Goal: Information Seeking & Learning: Learn about a topic

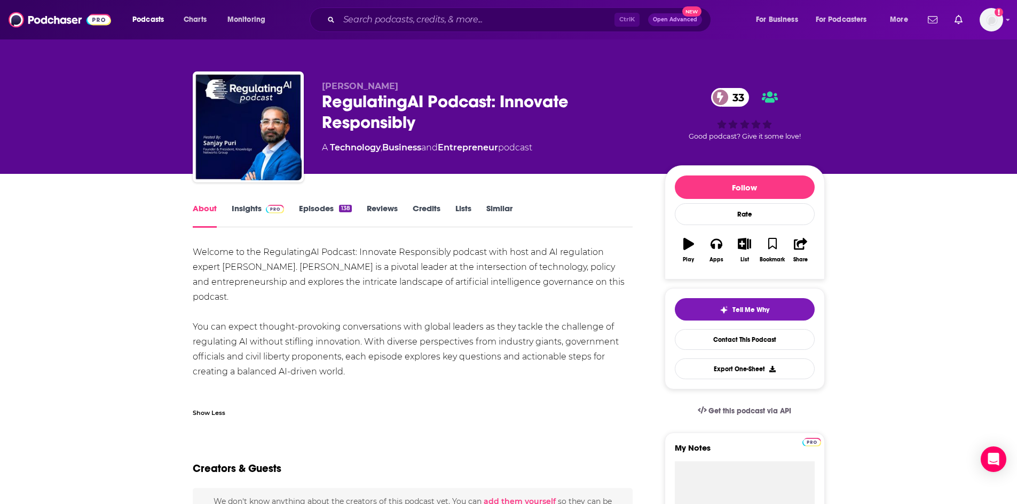
click at [422, 10] on div "Ctrl K Open Advanced New" at bounding box center [510, 19] width 401 height 25
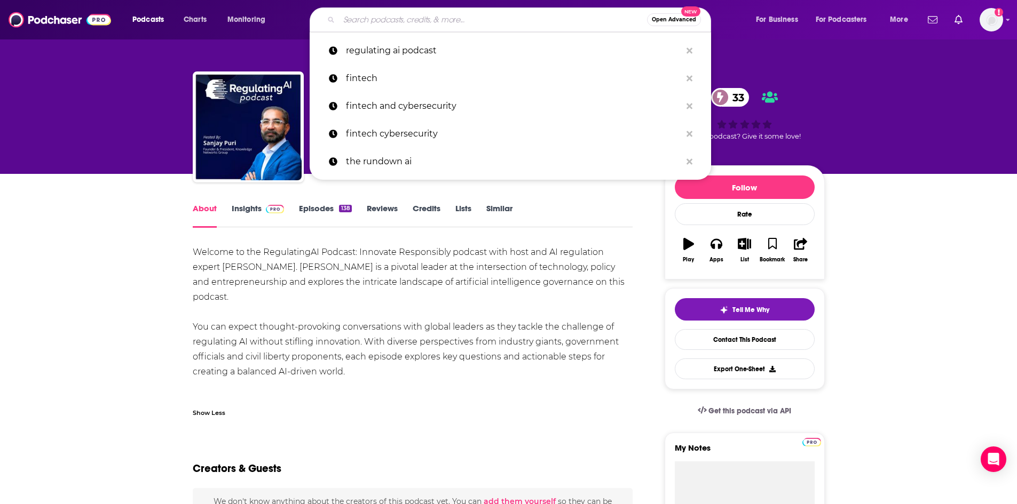
click at [431, 24] on input "Search podcasts, credits, & more..." at bounding box center [493, 19] width 308 height 17
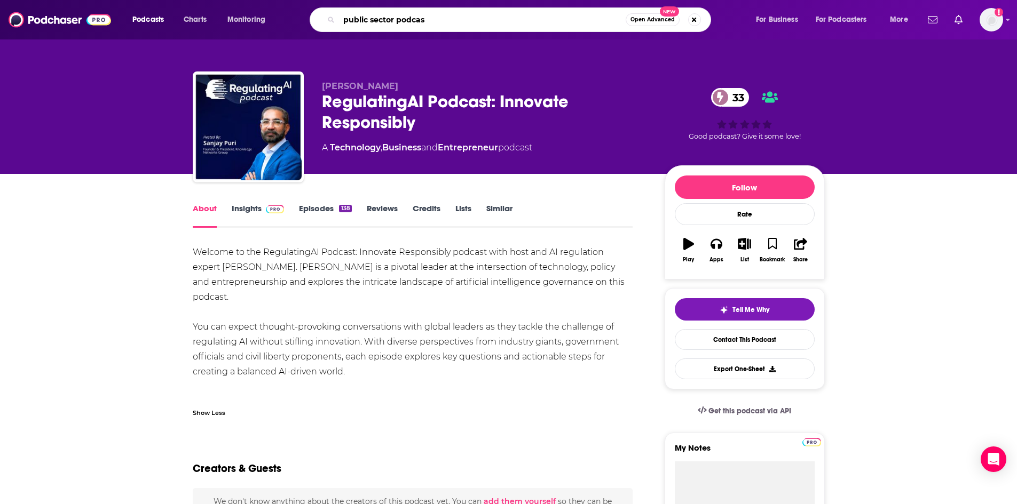
type input "public sector podcast"
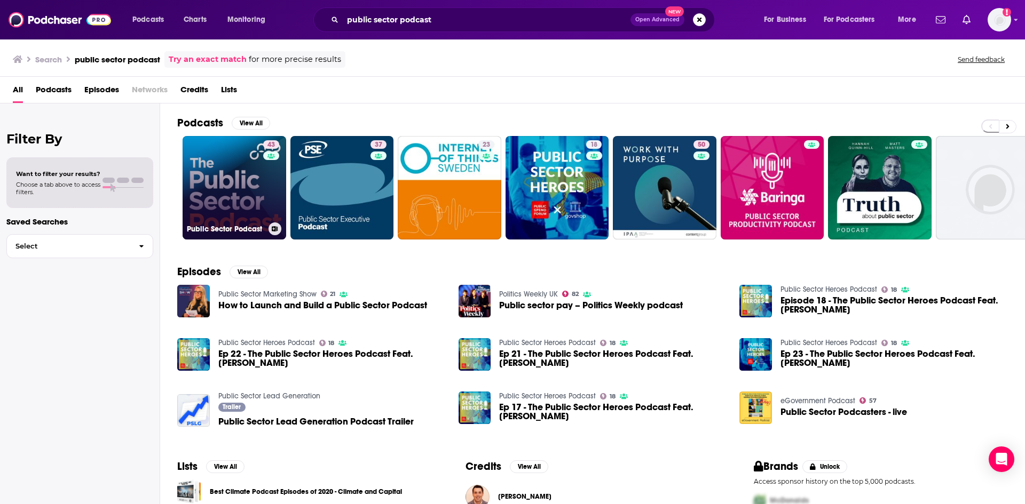
click at [253, 186] on link "43 Public Sector Podcast" at bounding box center [235, 188] width 104 height 104
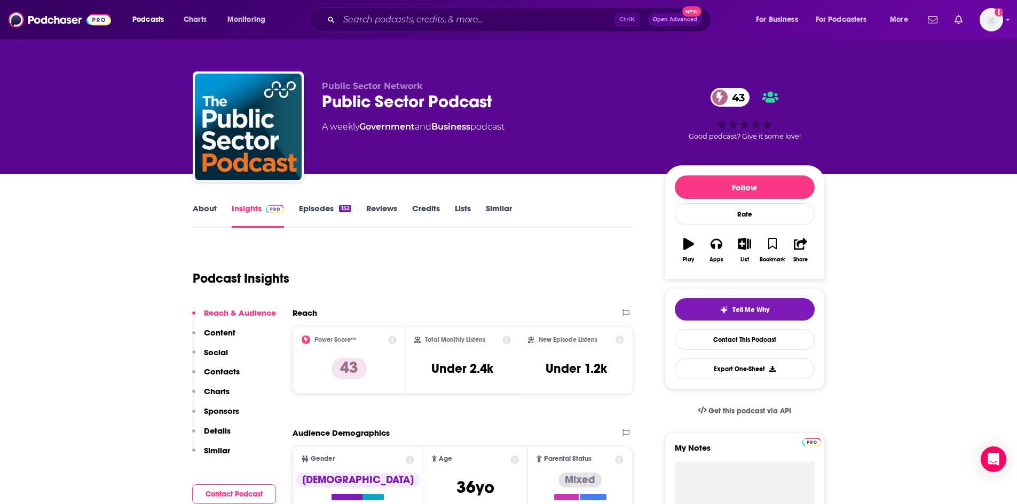
click at [209, 209] on link "About" at bounding box center [205, 215] width 24 height 25
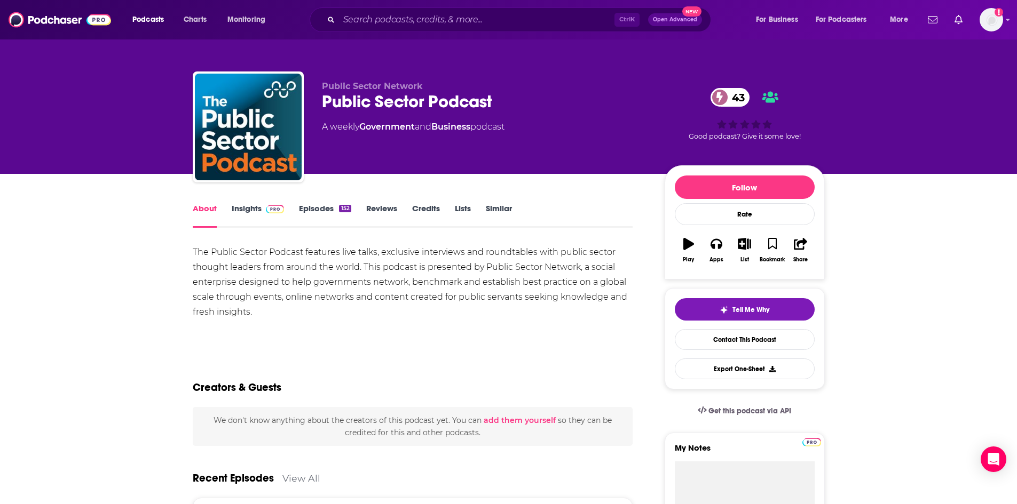
click at [214, 266] on div "The Public Sector Podcast features live talks, exclusive interviews and roundta…" at bounding box center [413, 282] width 440 height 75
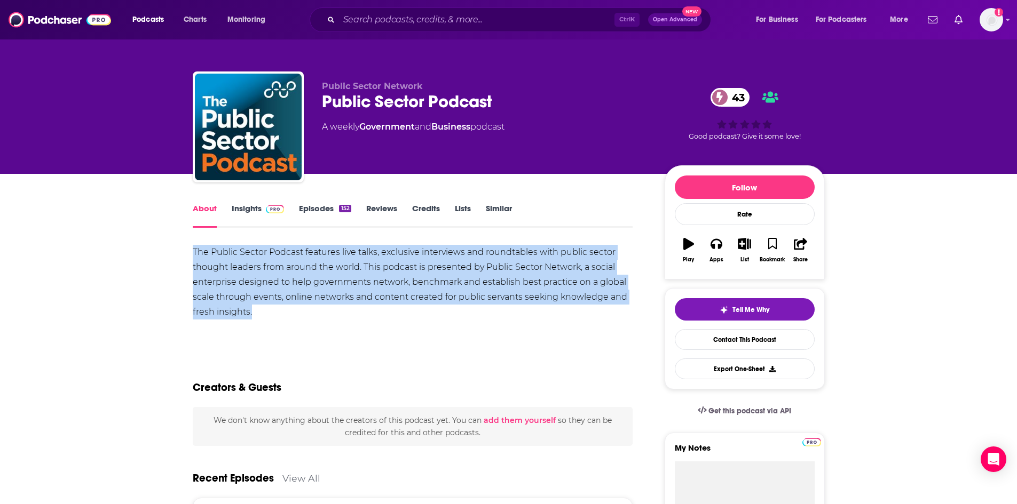
click at [214, 266] on div "The Public Sector Podcast features live talks, exclusive interviews and roundta…" at bounding box center [413, 282] width 440 height 75
copy div "The Public Sector Podcast features live talks, exclusive interviews and roundta…"
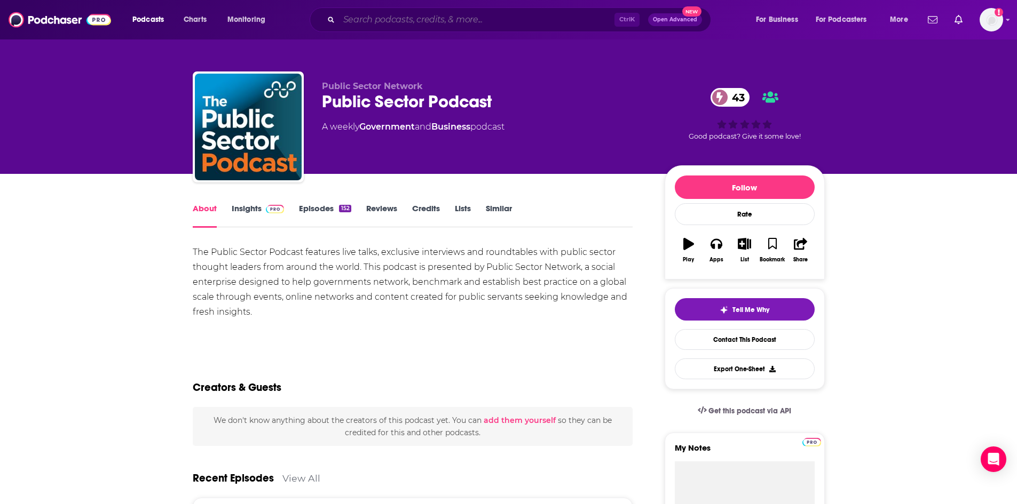
click at [409, 19] on input "Search podcasts, credits, & more..." at bounding box center [476, 19] width 275 height 17
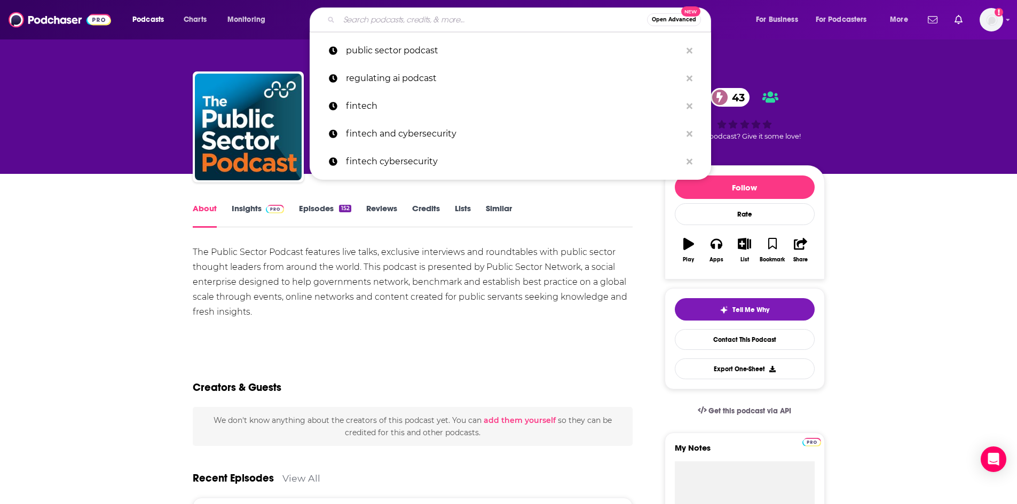
paste input "[URL][DOMAIN_NAME]"
type input "[URL][DOMAIN_NAME]"
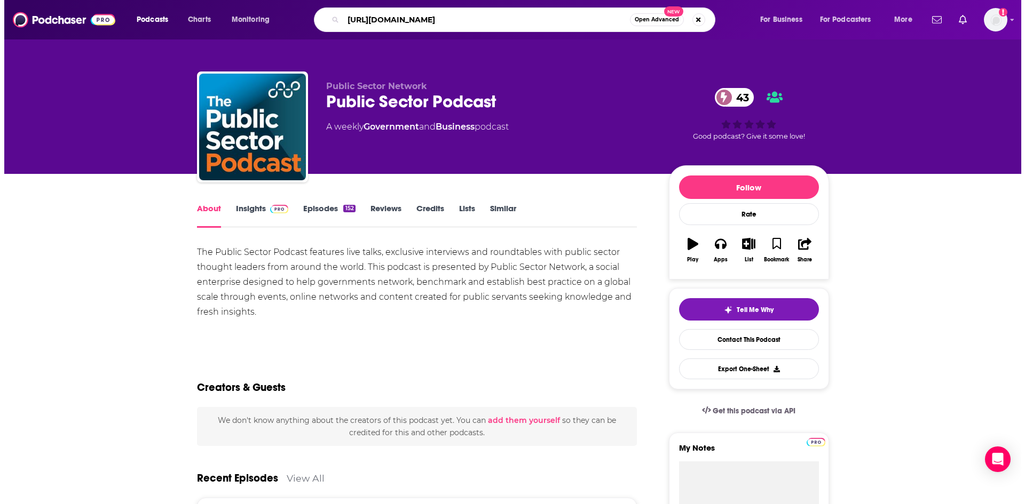
scroll to position [0, 78]
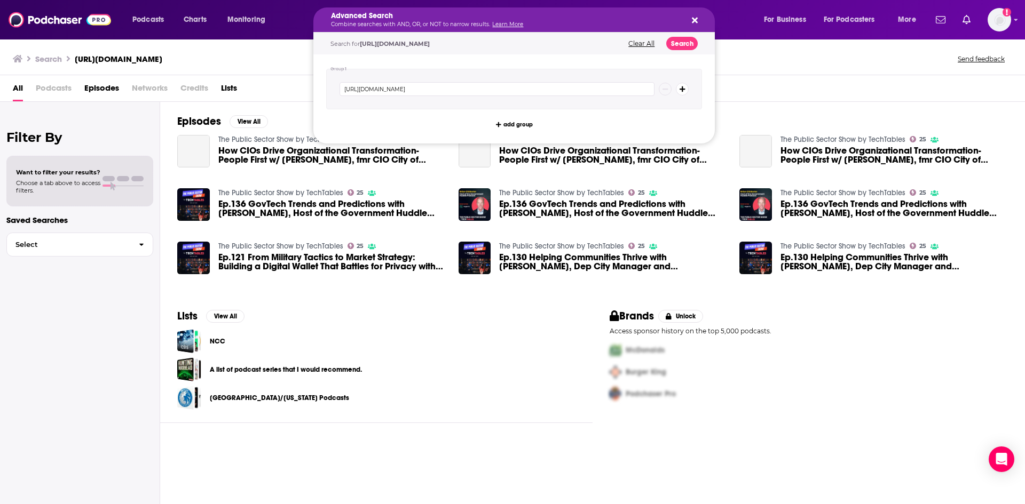
click at [473, 16] on h5 "Advanced Search" at bounding box center [505, 15] width 349 height 7
click at [208, 151] on img "How CIOs Drive Organizational Transformation- People First w/ Gary Brantley, fm…" at bounding box center [193, 151] width 33 height 33
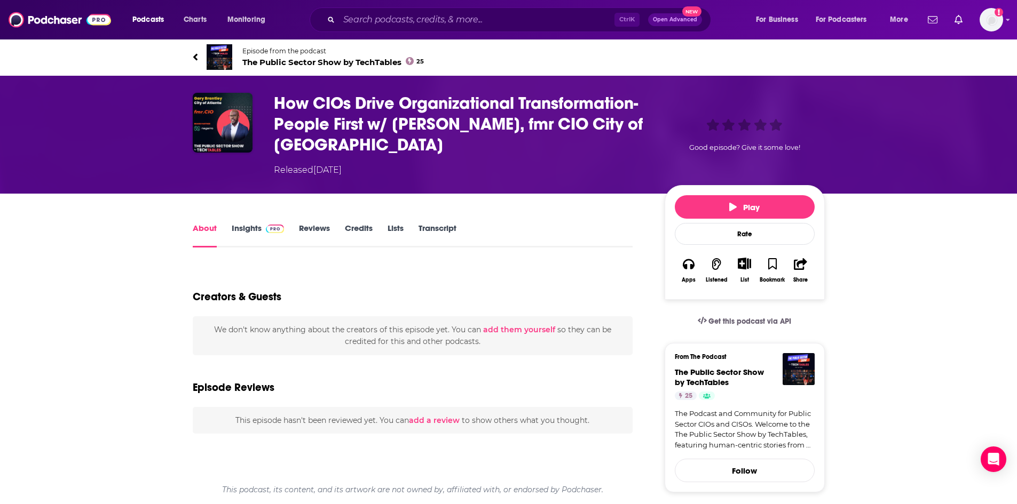
click at [318, 106] on h1 "How CIOs Drive Organizational Transformation- People First w/ [PERSON_NAME], fm…" at bounding box center [461, 124] width 374 height 62
click at [256, 226] on link "Insights" at bounding box center [258, 235] width 53 height 25
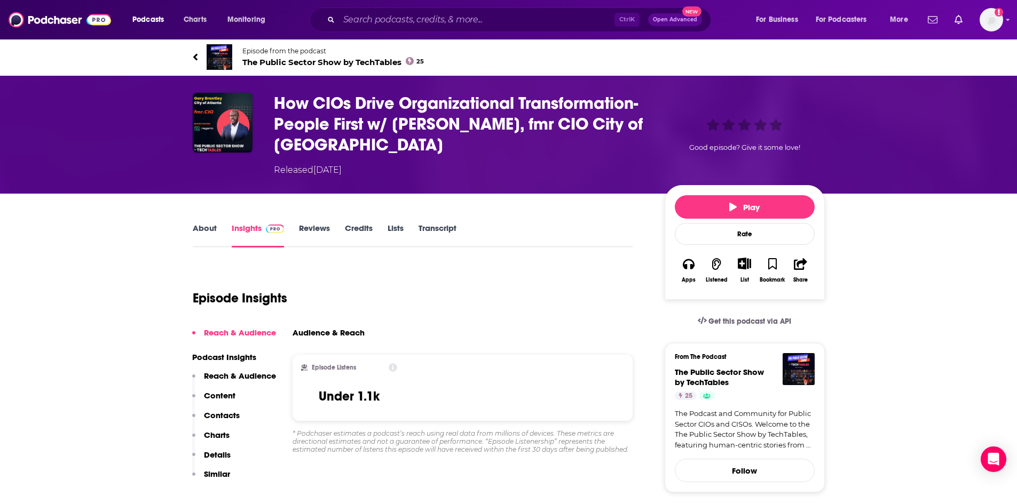
click at [214, 236] on link "About" at bounding box center [205, 235] width 24 height 25
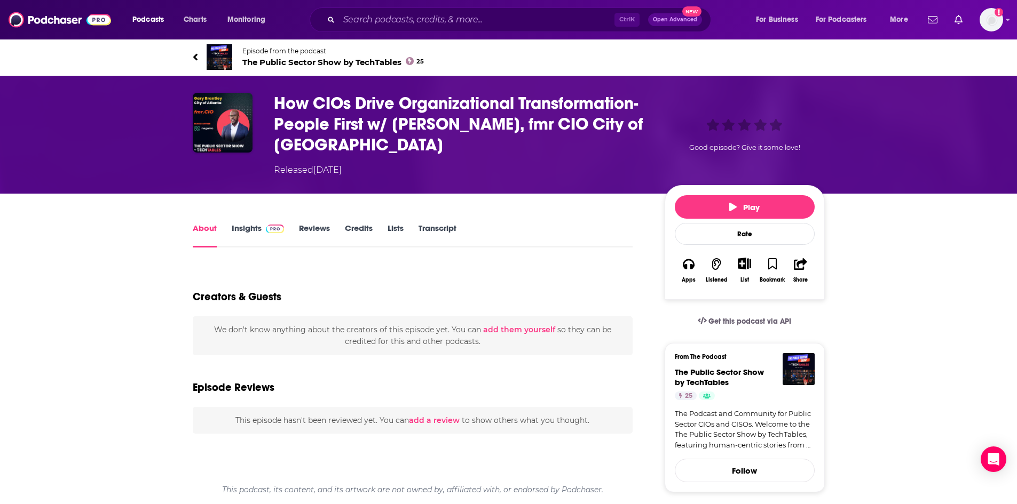
click at [281, 58] on span "The Public Sector Show by TechTables 25" at bounding box center [333, 62] width 182 height 10
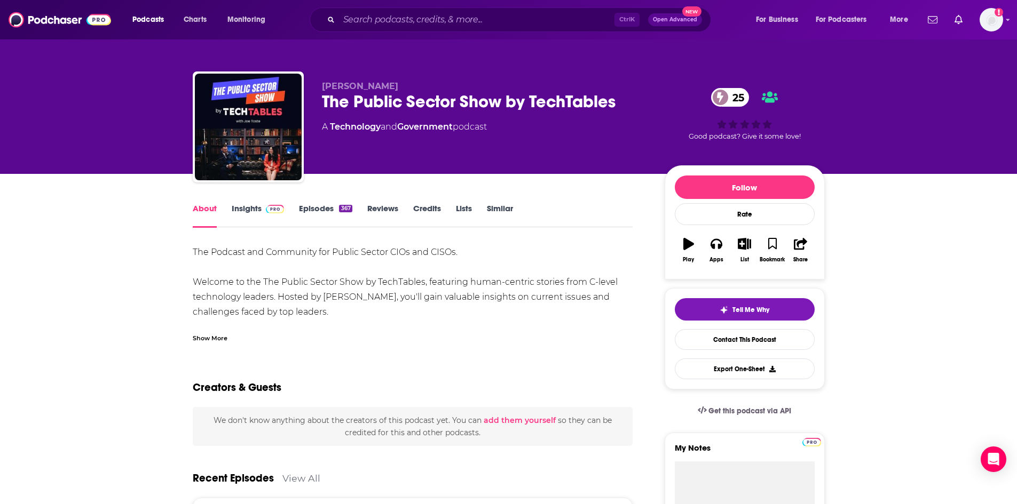
click at [207, 330] on div "Show More" at bounding box center [413, 334] width 440 height 18
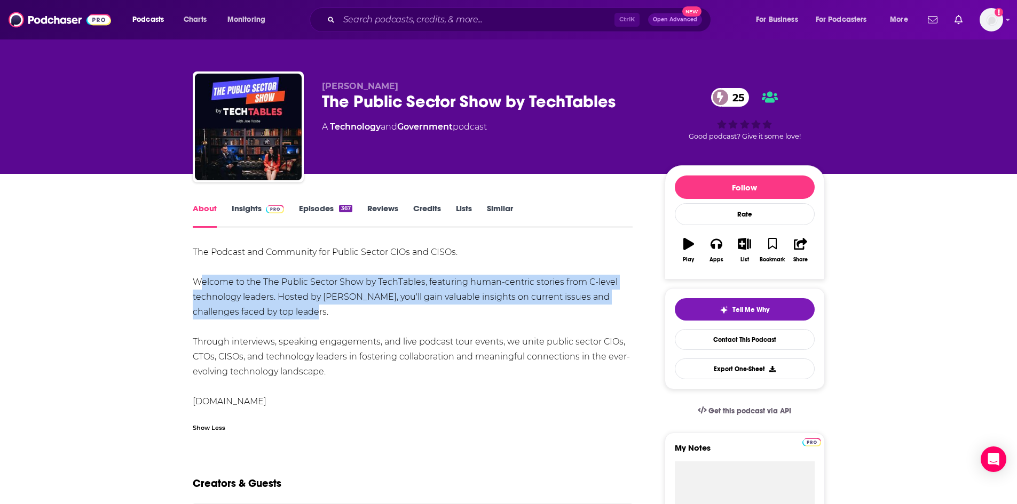
drag, startPoint x: 188, startPoint y: 287, endPoint x: 287, endPoint y: 318, distance: 102.8
copy div "Welcome to the The Public Sector Show by TechTables, featuring human-centric st…"
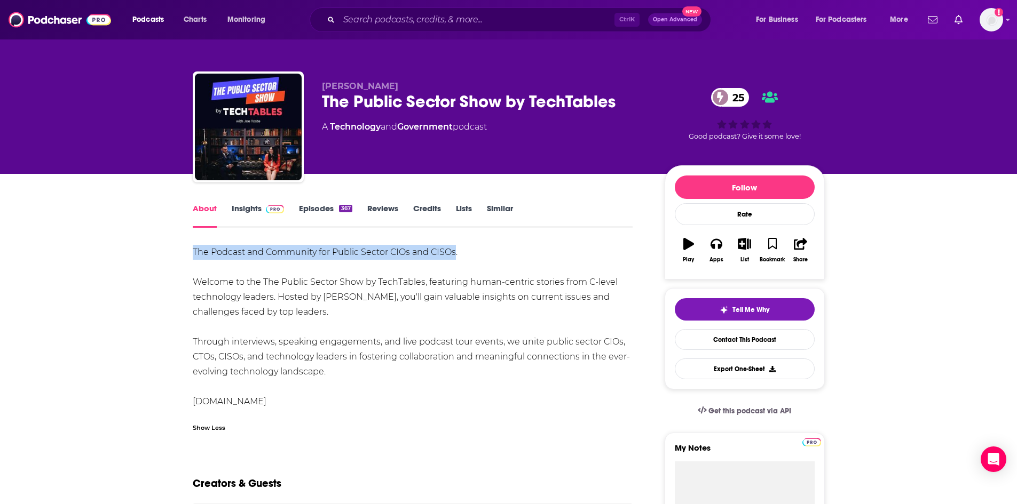
drag, startPoint x: 188, startPoint y: 249, endPoint x: 456, endPoint y: 254, distance: 268.6
copy div "The Podcast and Community for Public Sector CIOs and CISOs"
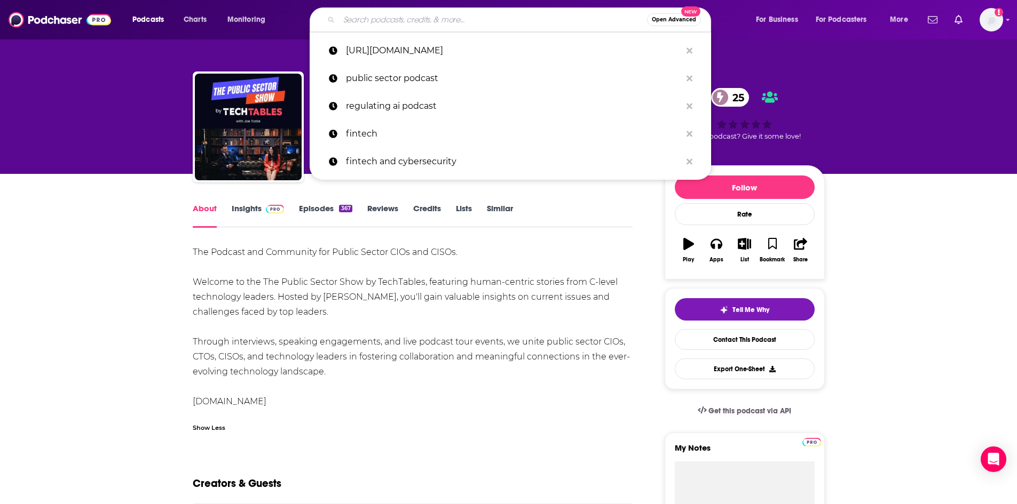
click at [404, 25] on input "Search podcasts, credits, & more..." at bounding box center [493, 19] width 308 height 17
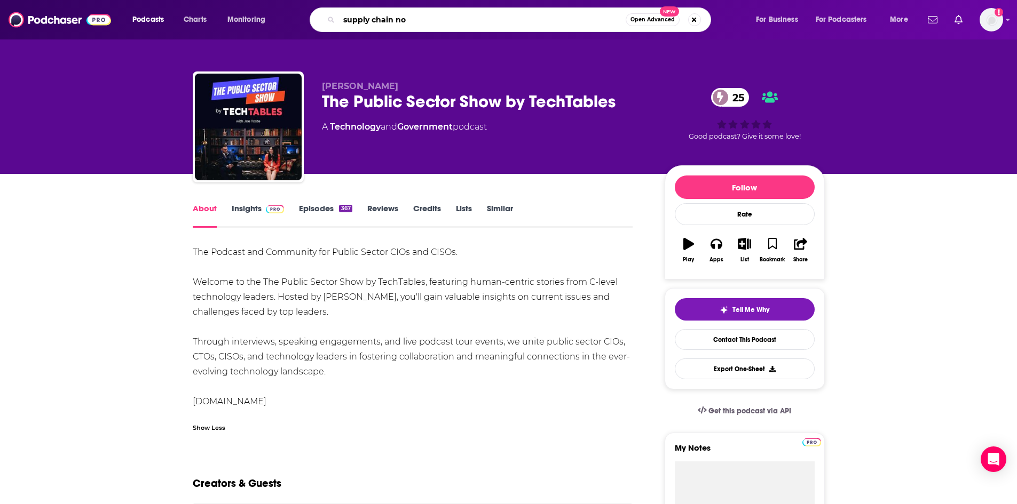
type input "supply chain now"
